Goal: Task Accomplishment & Management: Use online tool/utility

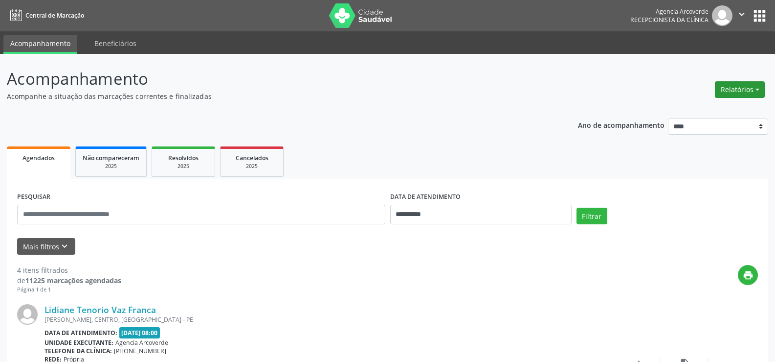
click at [747, 88] on button "Relatórios" at bounding box center [740, 89] width 50 height 17
click at [704, 108] on link "Agendamentos" at bounding box center [712, 111] width 105 height 14
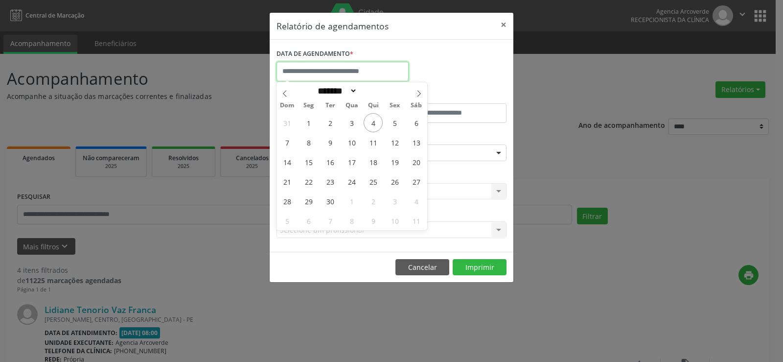
click at [315, 66] on input "text" at bounding box center [342, 72] width 132 height 20
click at [307, 140] on span "8" at bounding box center [308, 142] width 19 height 19
type input "**********"
click at [307, 140] on span "8" at bounding box center [308, 142] width 19 height 19
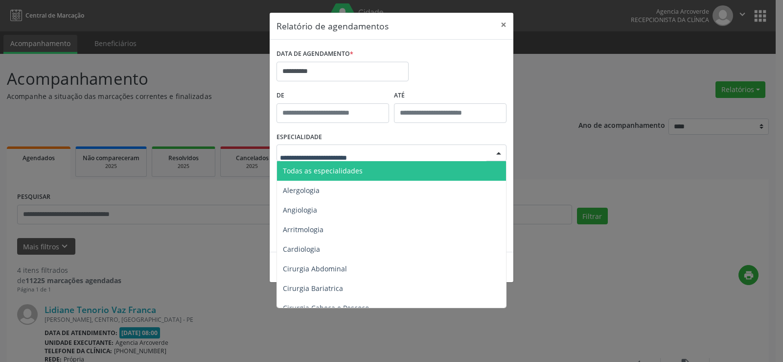
click at [438, 148] on div at bounding box center [391, 152] width 230 height 17
click at [412, 172] on span "Todas as especialidades" at bounding box center [392, 171] width 230 height 20
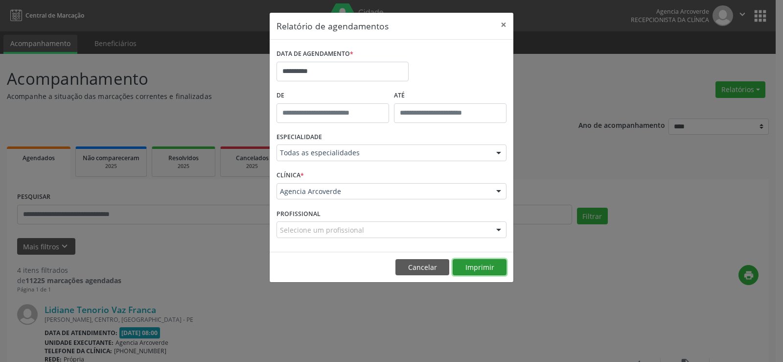
click at [474, 265] on button "Imprimir" at bounding box center [479, 267] width 54 height 17
